Goal: Task Accomplishment & Management: Use online tool/utility

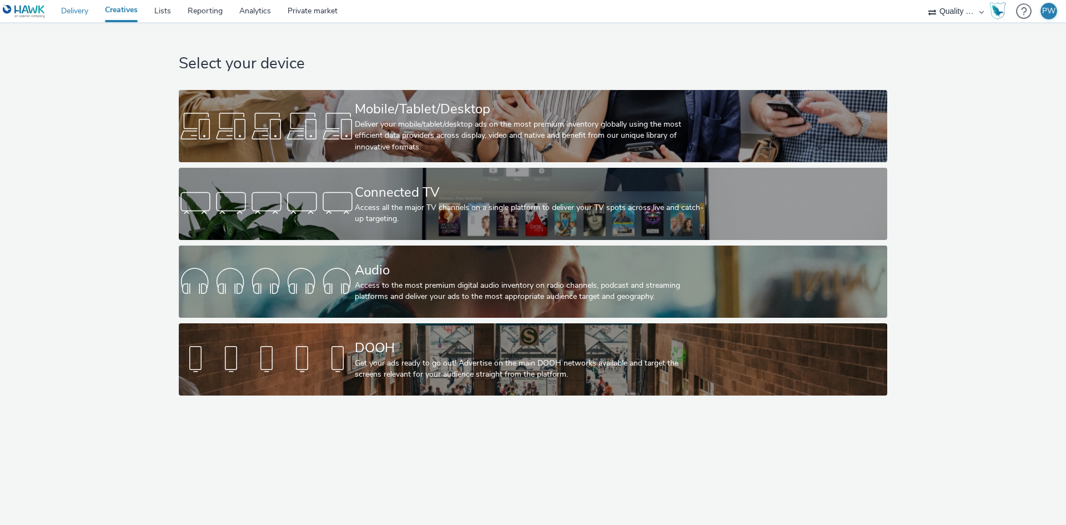
click at [76, 7] on link "Delivery" at bounding box center [75, 11] width 44 height 22
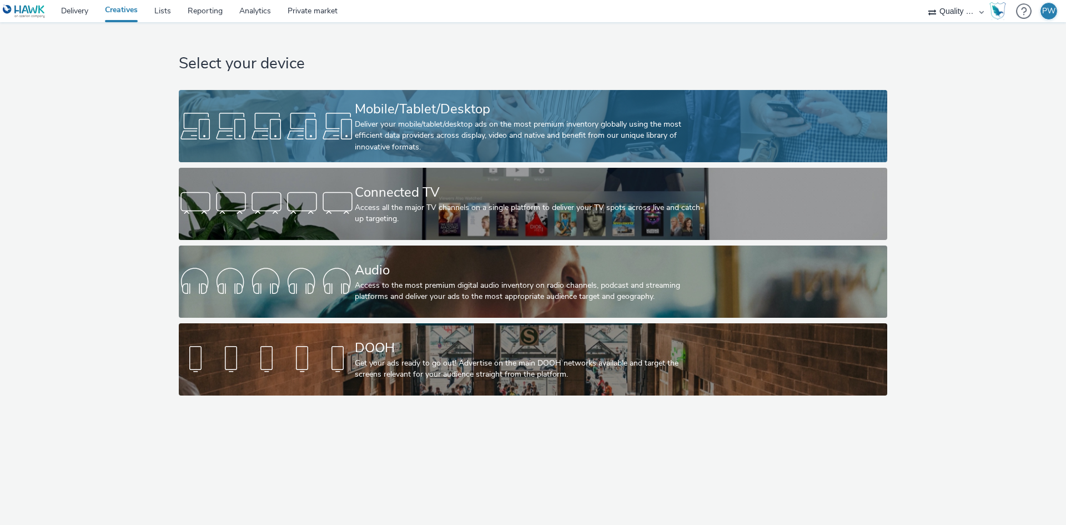
click at [410, 139] on div "Deliver your mobile/tablet/desktop ads on the most premium inventory globally u…" at bounding box center [531, 136] width 352 height 34
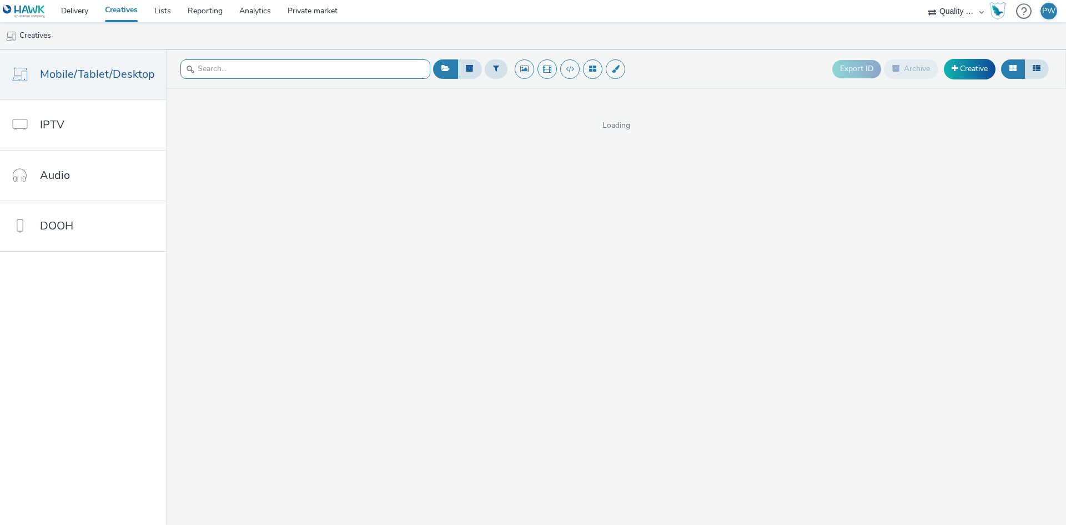
click at [309, 64] on input "text" at bounding box center [306, 68] width 250 height 19
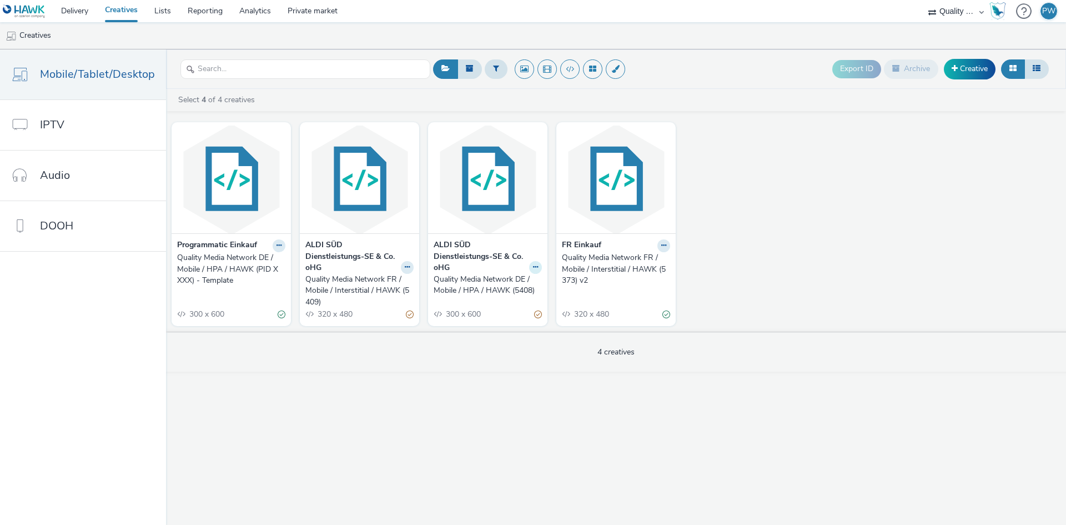
click at [531, 271] on button at bounding box center [535, 267] width 13 height 13
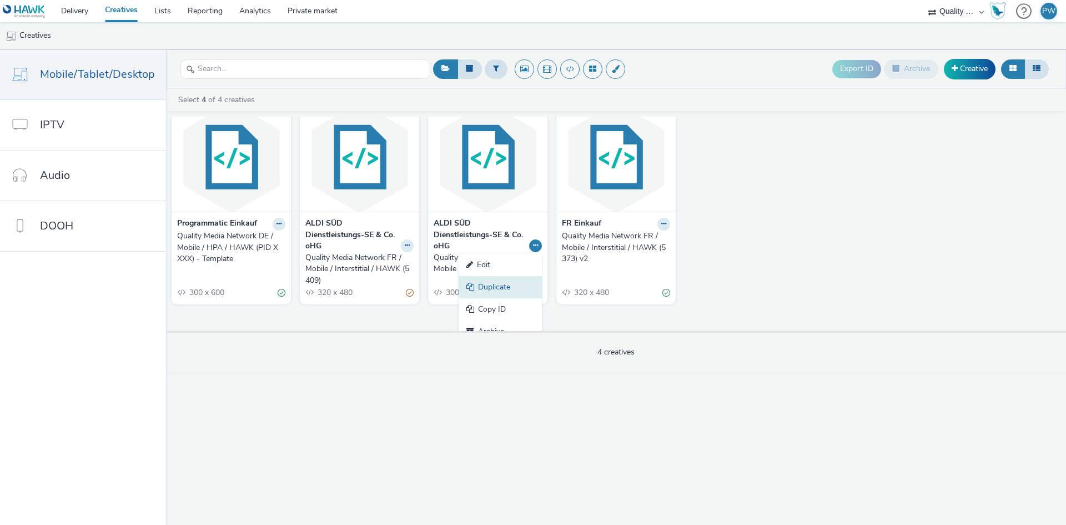
scroll to position [33, 0]
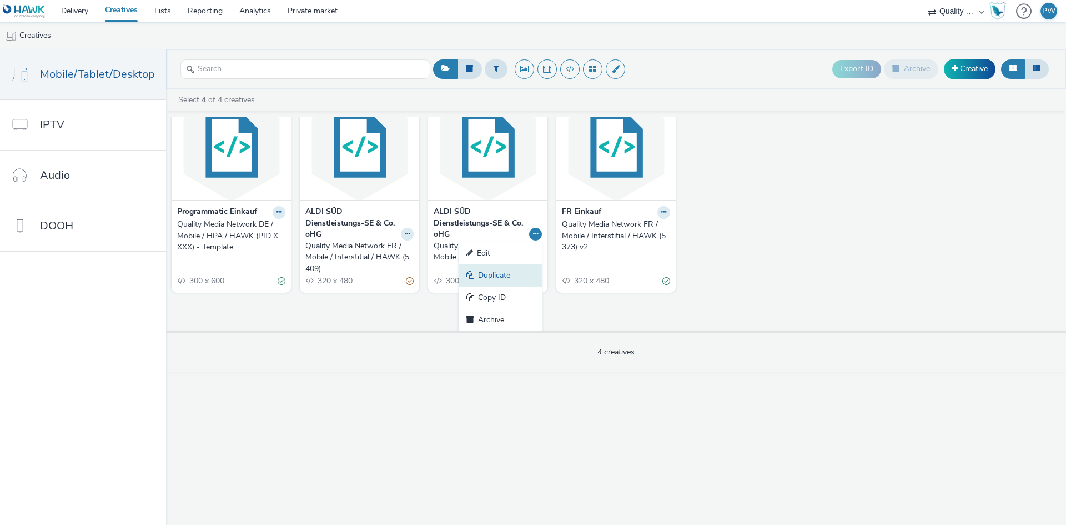
click at [518, 274] on link "Duplicate" at bounding box center [500, 275] width 83 height 22
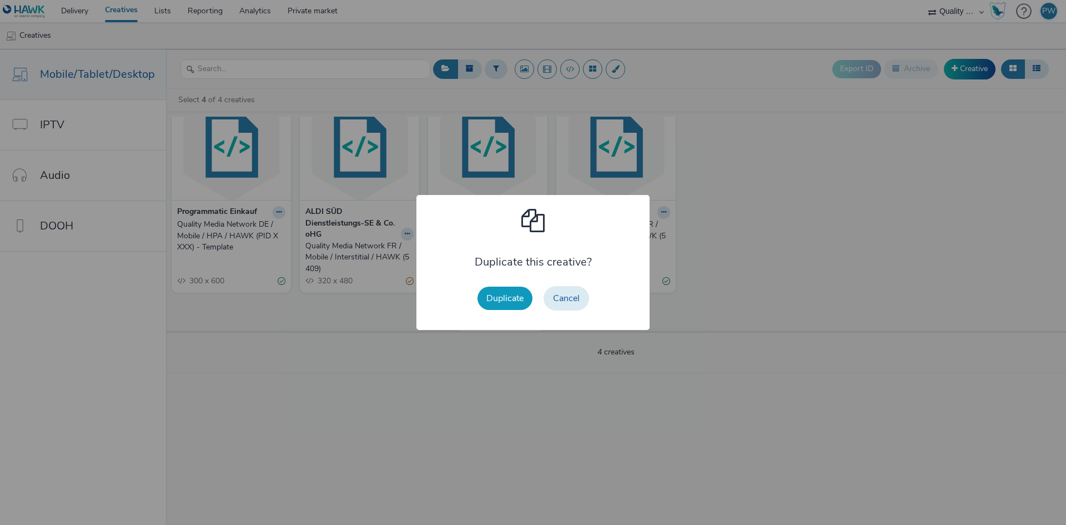
click at [515, 302] on button "Duplicate" at bounding box center [505, 298] width 55 height 23
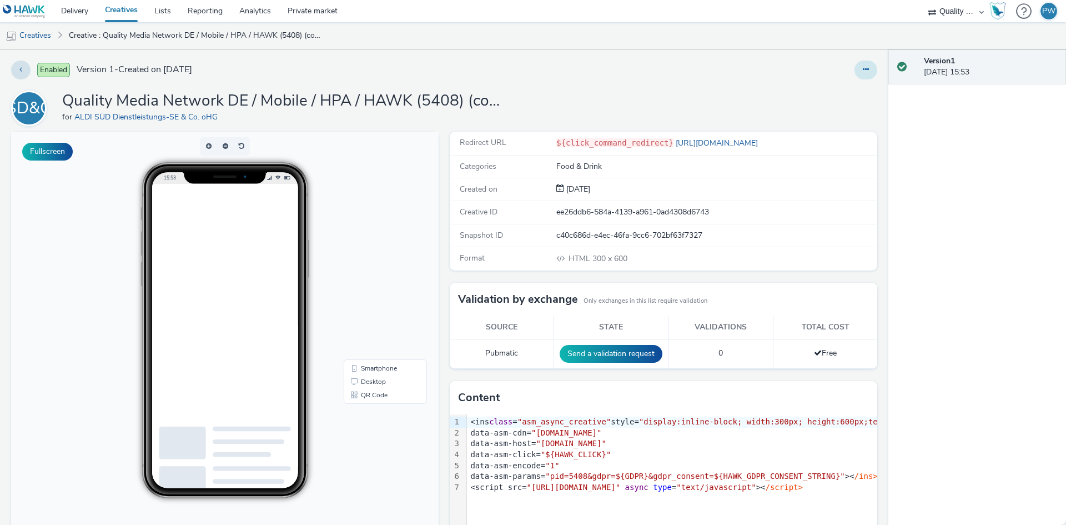
click at [863, 69] on icon at bounding box center [866, 70] width 6 height 8
click at [838, 89] on link "Edit" at bounding box center [835, 92] width 83 height 22
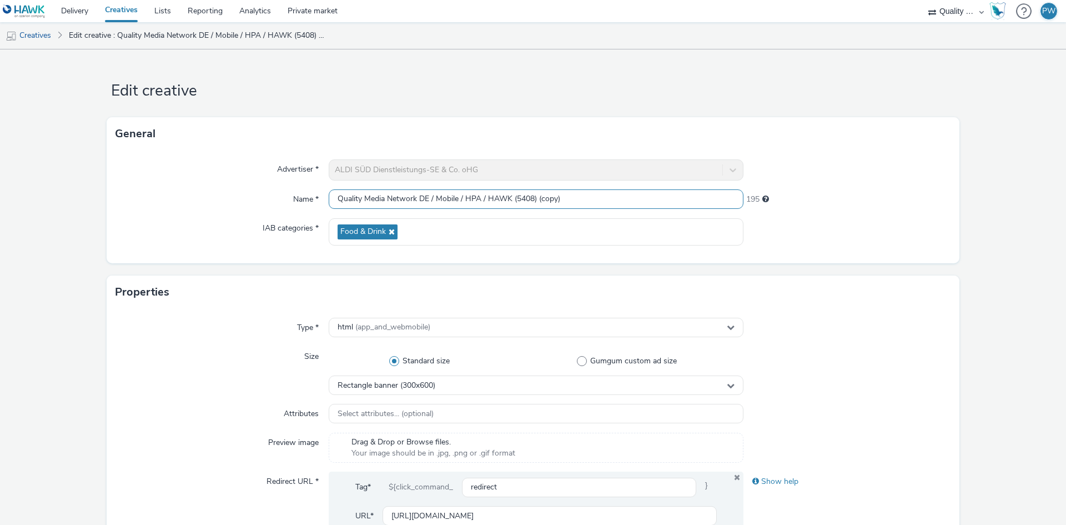
drag, startPoint x: 517, startPoint y: 198, endPoint x: 620, endPoint y: 197, distance: 103.3
click at [620, 197] on input "Quality Media Network DE / Mobile / HPA / HAWK (5408) (copy)" at bounding box center [536, 198] width 415 height 19
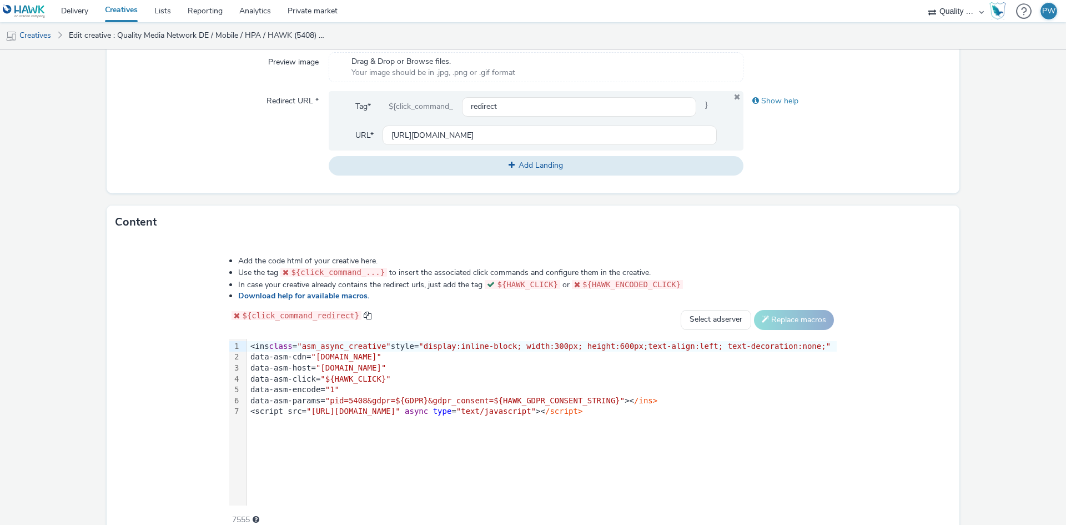
scroll to position [435, 0]
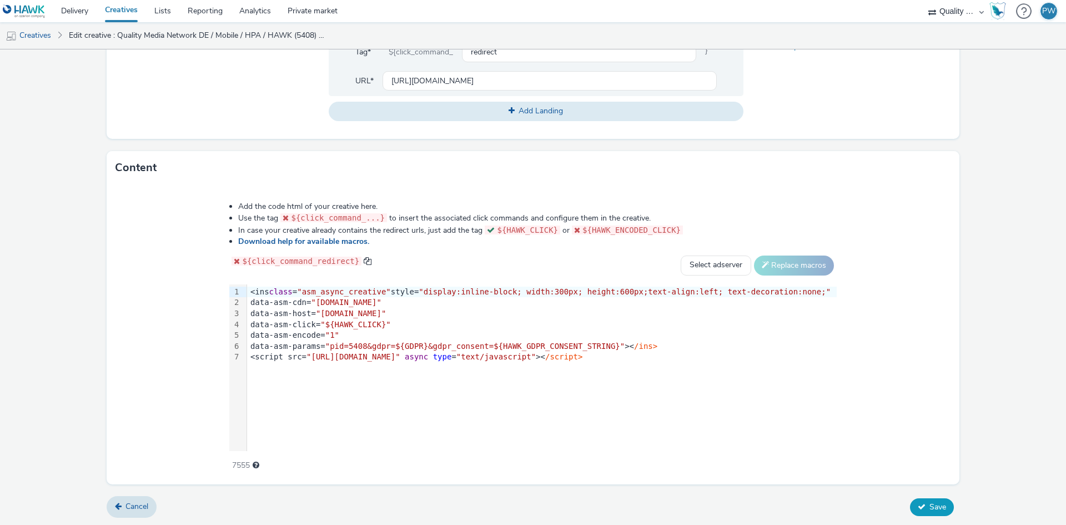
type input "Quality Media Network DE / Mobile / HPA / HAWK"
click at [922, 512] on button "Save" at bounding box center [932, 507] width 44 height 18
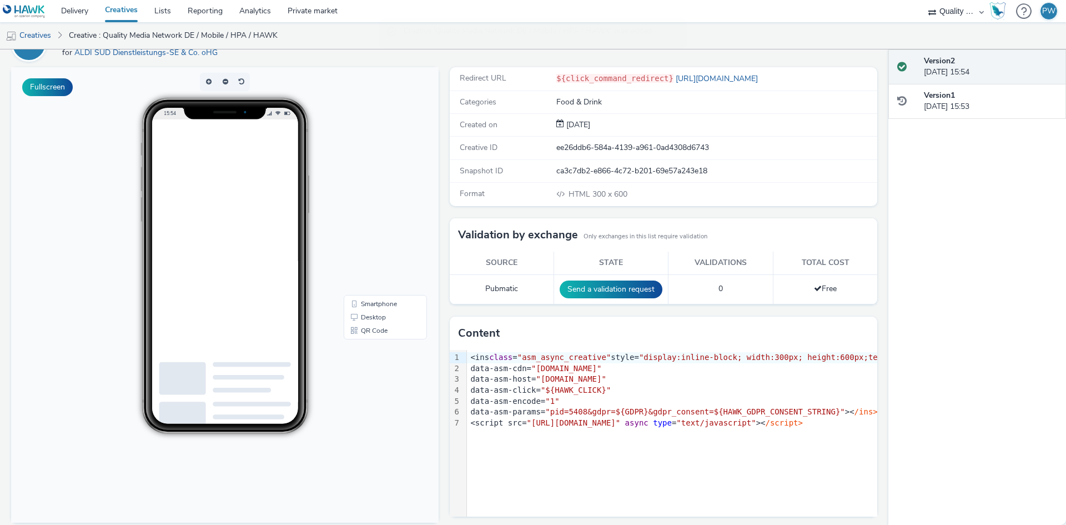
scroll to position [74, 0]
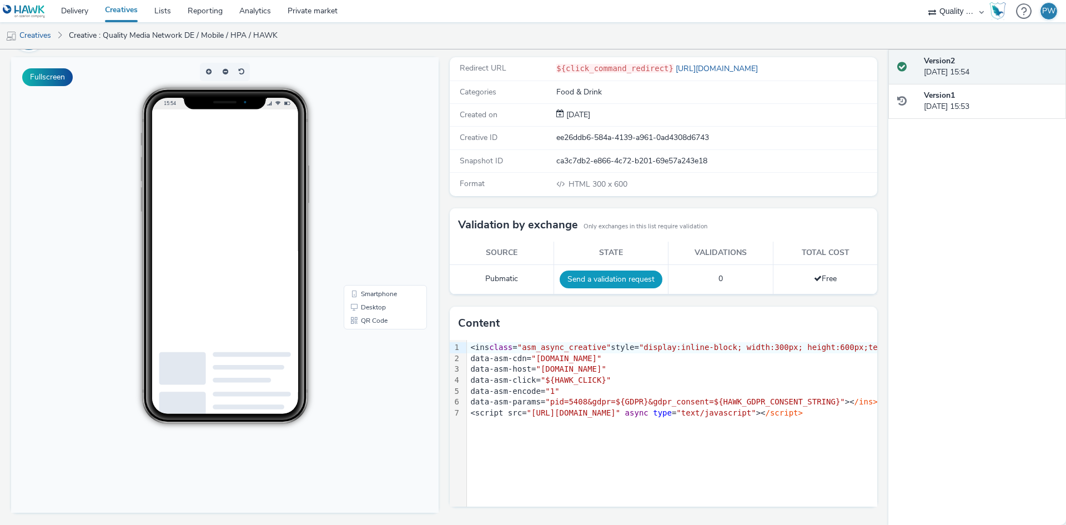
click at [608, 277] on button "Send a validation request" at bounding box center [611, 279] width 103 height 18
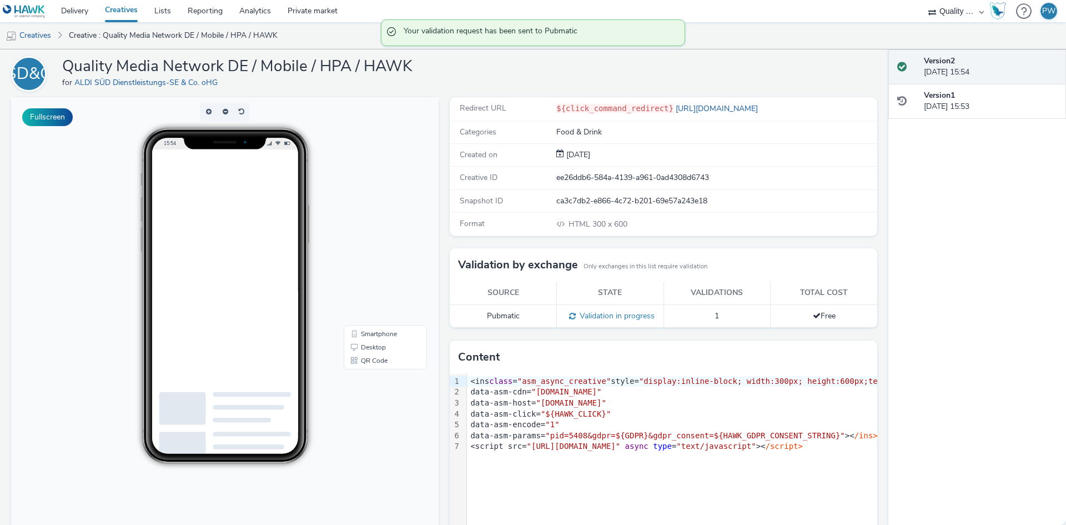
scroll to position [0, 0]
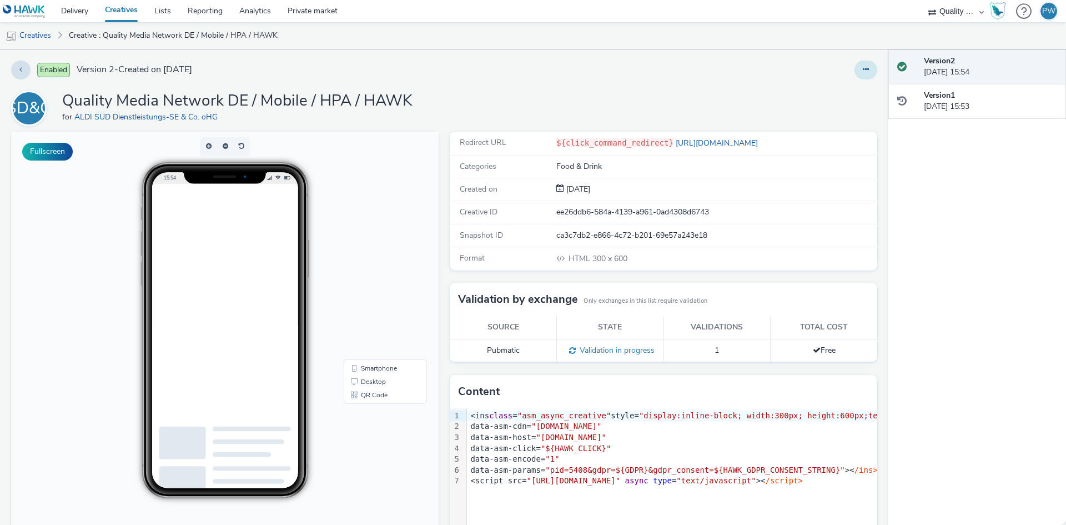
click at [855, 69] on button at bounding box center [866, 70] width 23 height 19
click at [810, 89] on link "Edit" at bounding box center [835, 92] width 83 height 22
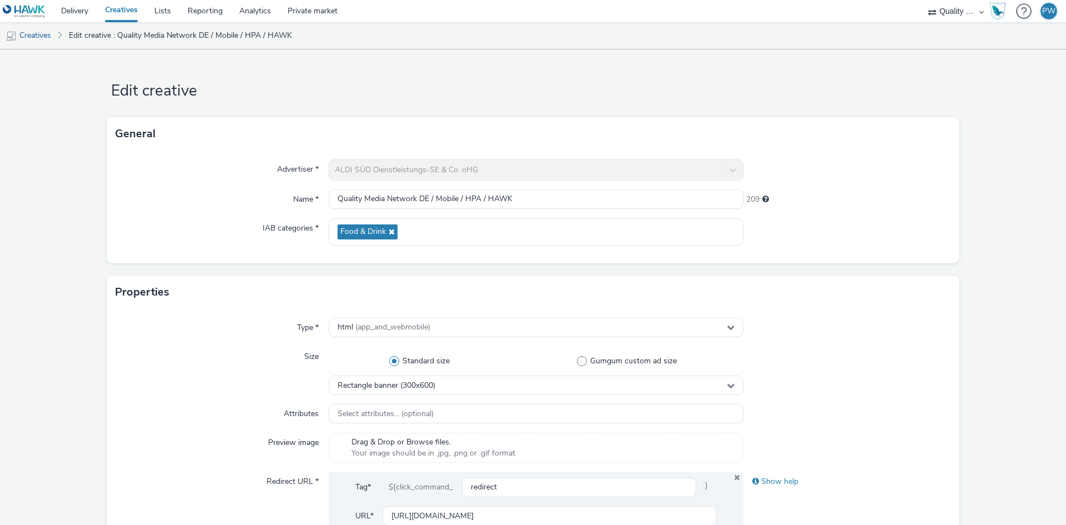
click at [586, 167] on div "ALDI SÜD Dienstleistungs-SE & Co. oHG" at bounding box center [536, 169] width 415 height 21
click at [588, 171] on div "ALDI SÜD Dienstleistungs-SE & Co. oHG" at bounding box center [536, 169] width 415 height 21
click at [444, 168] on div "ALDI SÜD Dienstleistungs-SE & Co. oHG" at bounding box center [536, 169] width 415 height 21
click at [38, 10] on img at bounding box center [24, 11] width 43 height 14
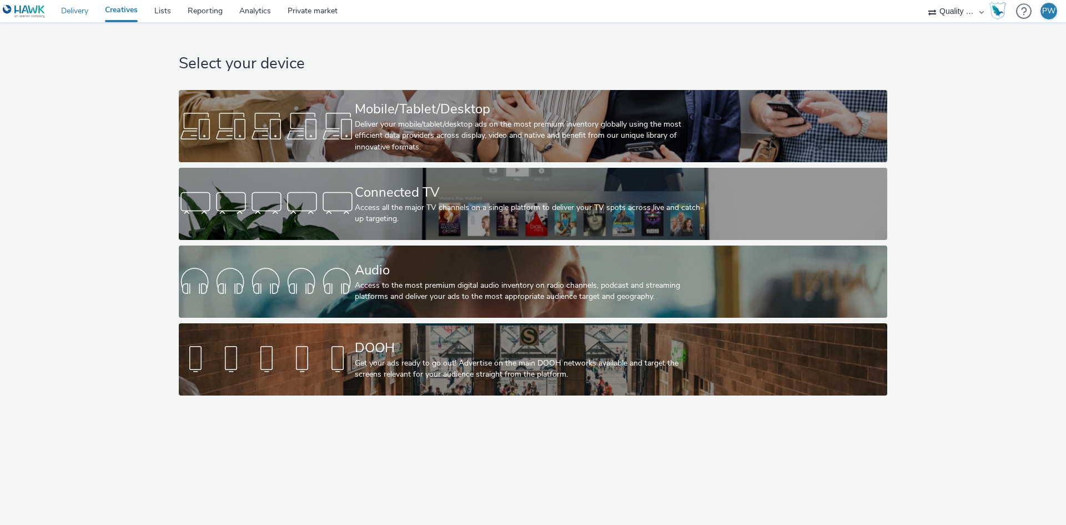
click at [64, 15] on link "Delivery" at bounding box center [75, 11] width 44 height 22
